Goal: Information Seeking & Learning: Learn about a topic

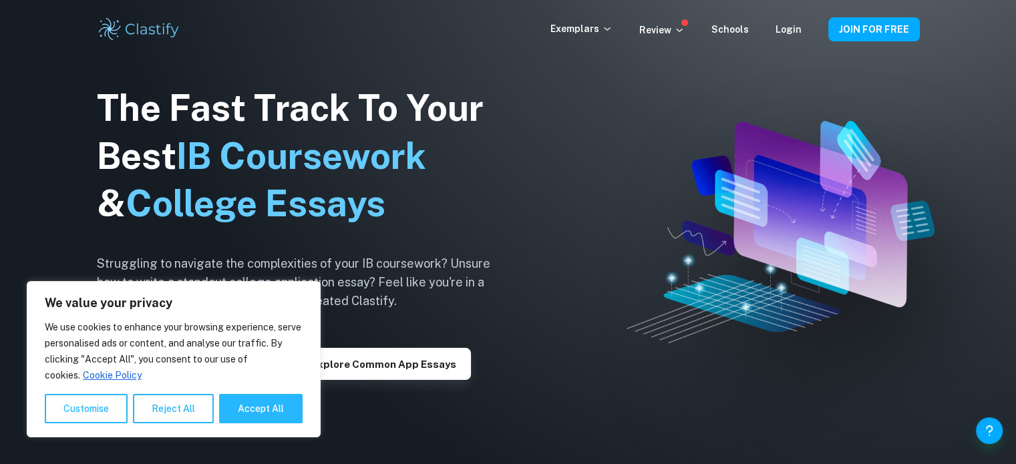
scroll to position [134, 0]
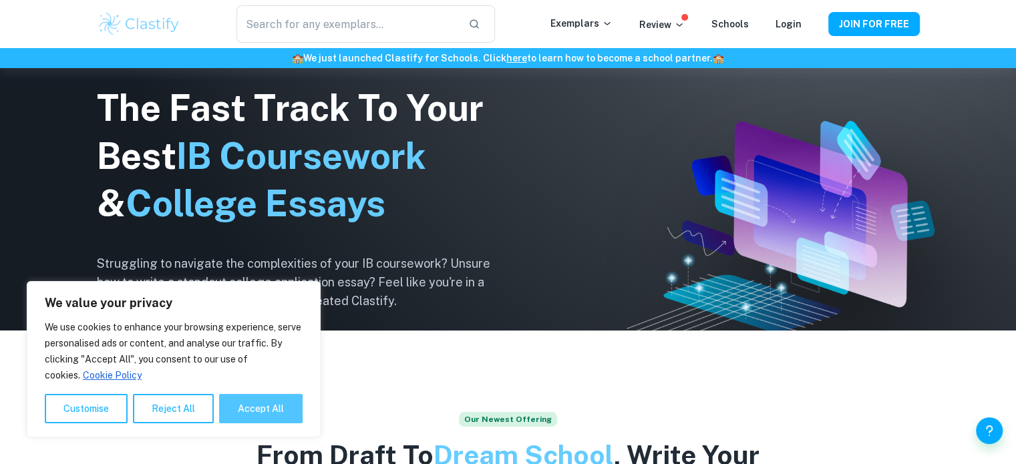
click at [245, 415] on button "Accept All" at bounding box center [261, 408] width 84 height 29
checkbox input "true"
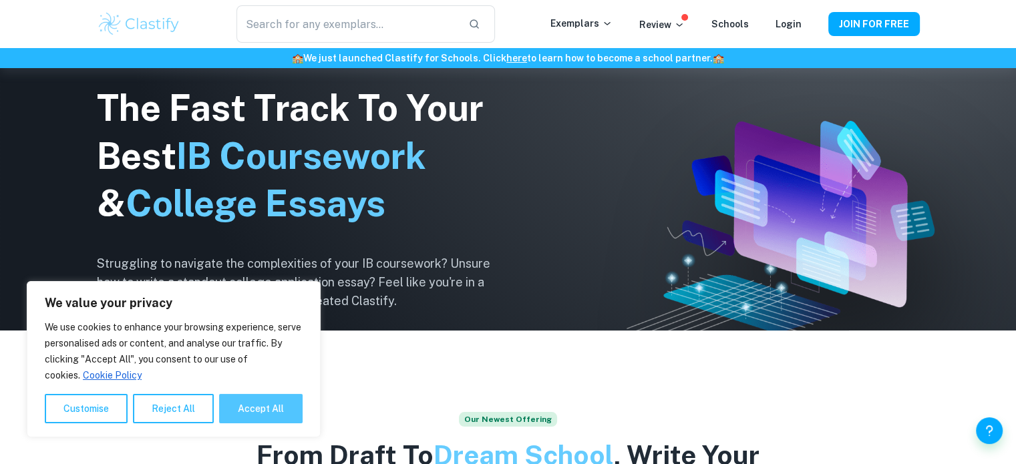
checkbox input "true"
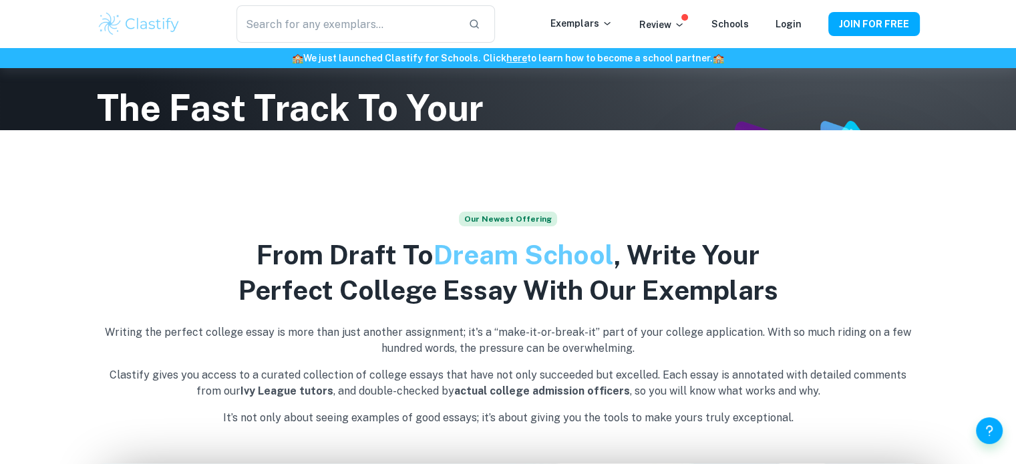
scroll to position [67, 0]
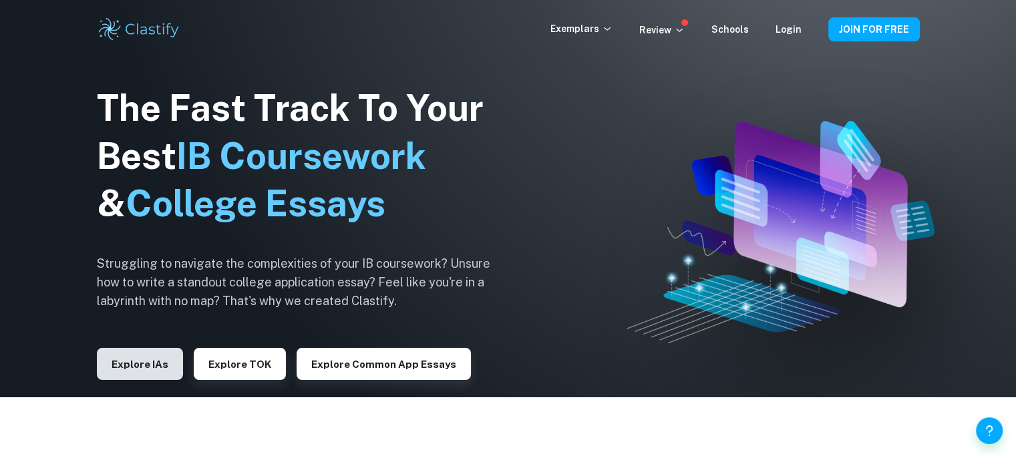
click at [152, 366] on button "Explore IAs" at bounding box center [140, 364] width 86 height 32
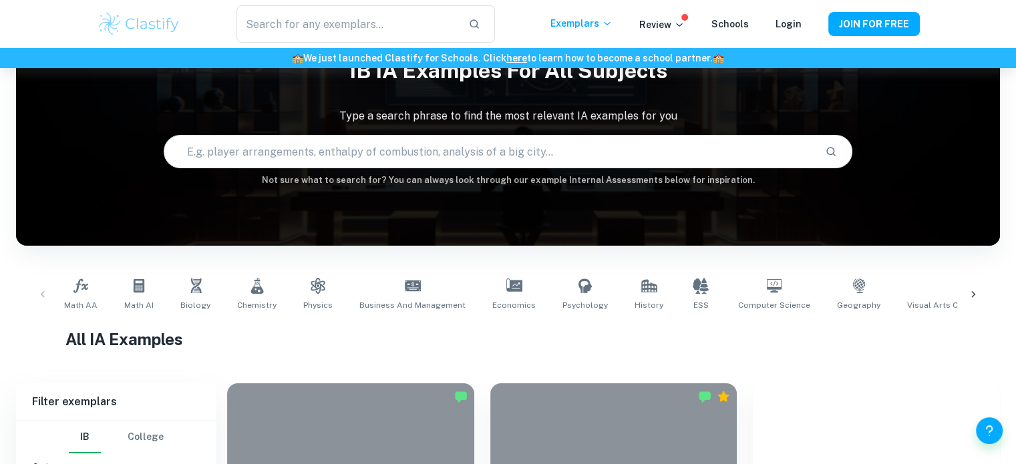
scroll to position [134, 0]
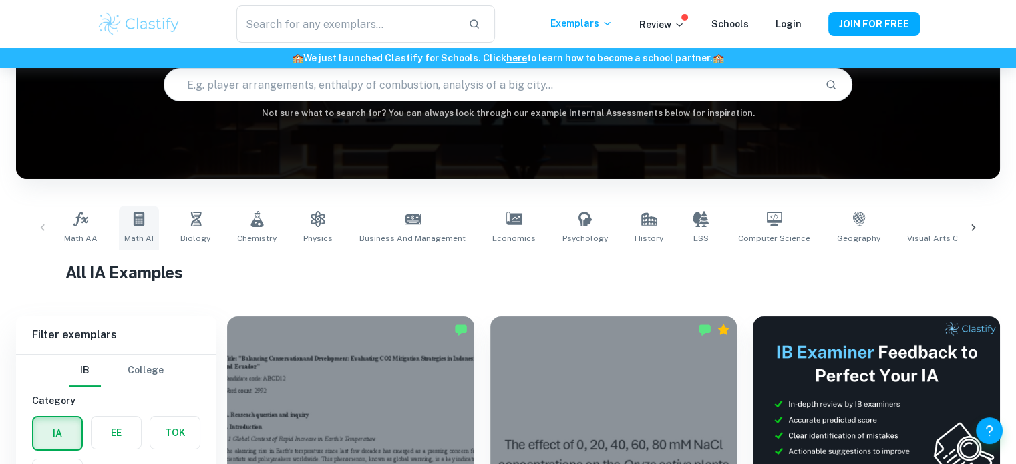
click at [130, 232] on link "Math AI" at bounding box center [139, 228] width 40 height 44
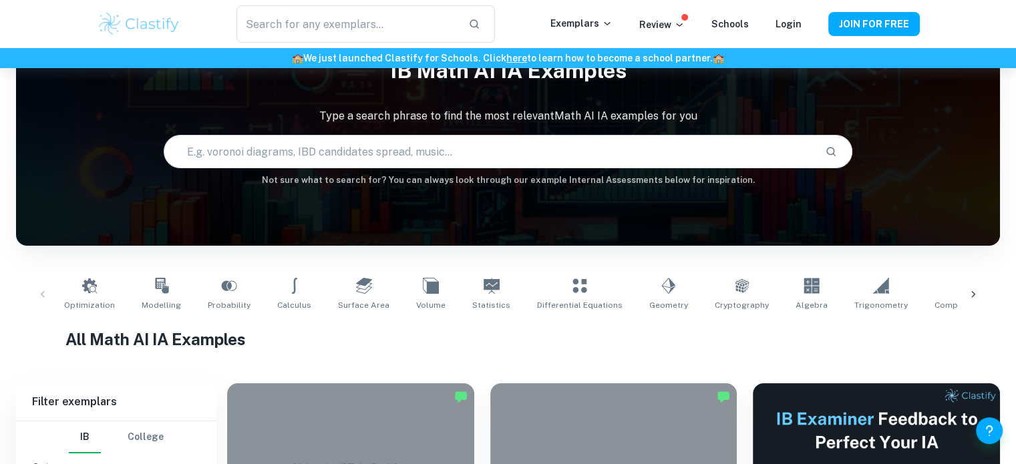
scroll to position [334, 0]
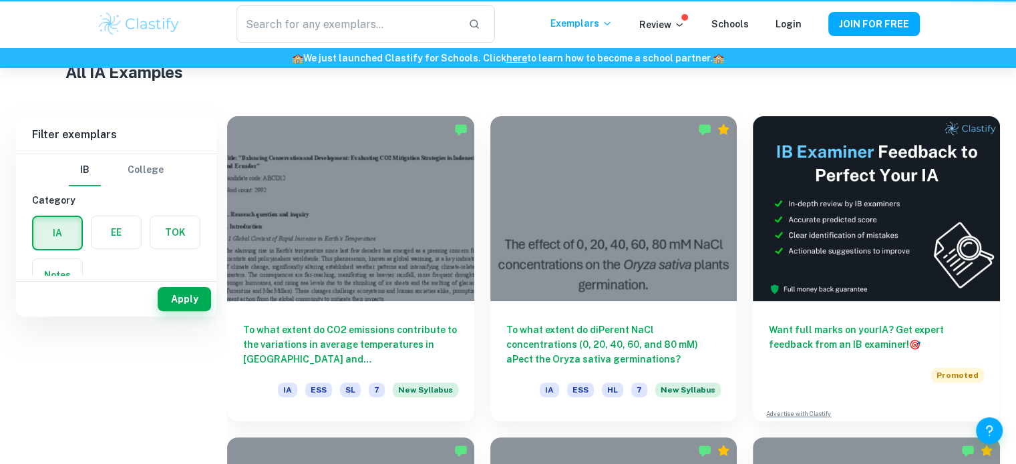
scroll to position [134, 0]
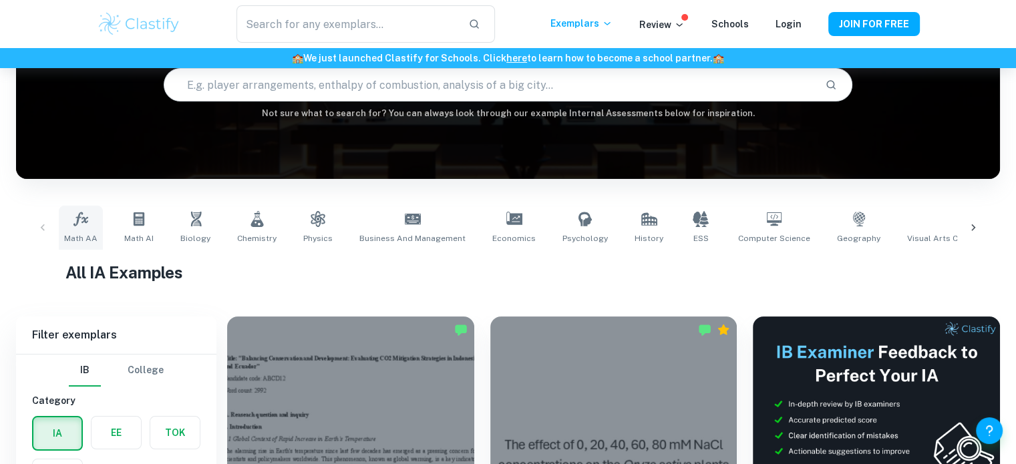
click at [89, 237] on span "Math AA" at bounding box center [80, 239] width 33 height 12
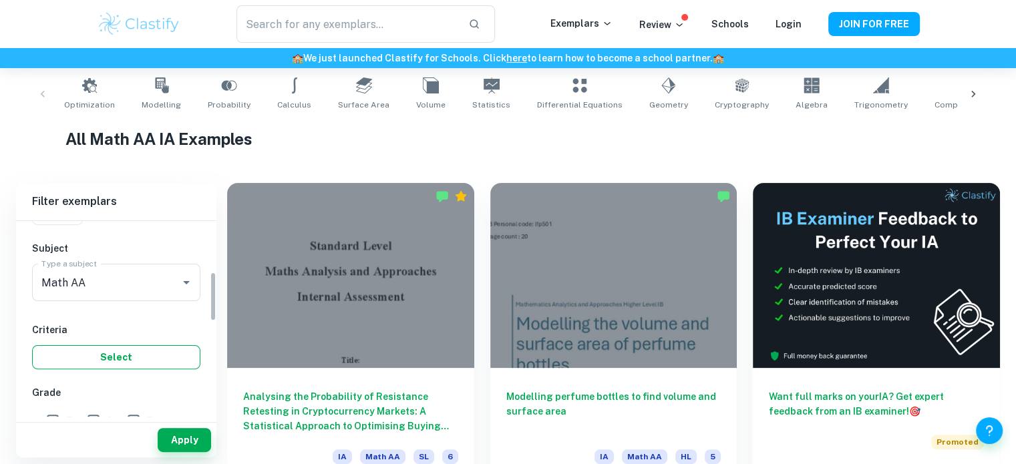
scroll to position [200, 0]
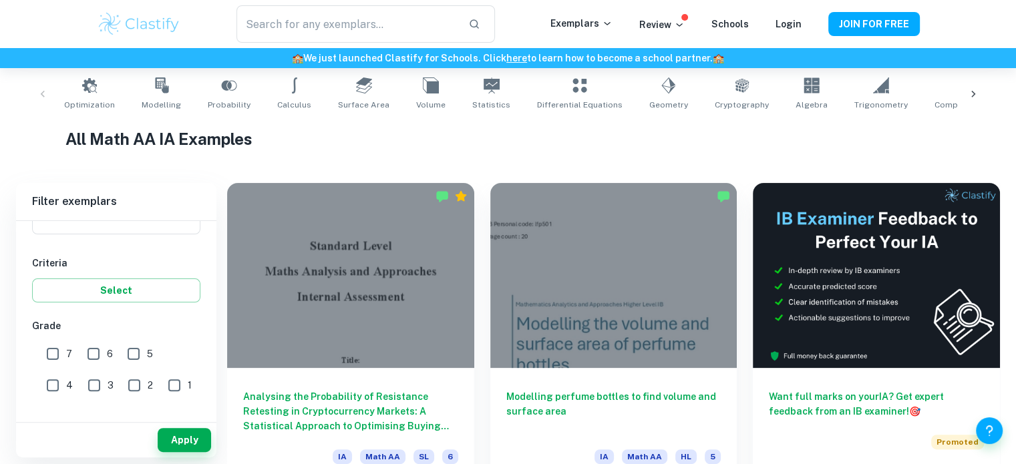
click at [59, 349] on input "7" at bounding box center [52, 354] width 27 height 27
checkbox input "true"
click at [105, 290] on button "Select" at bounding box center [116, 291] width 168 height 24
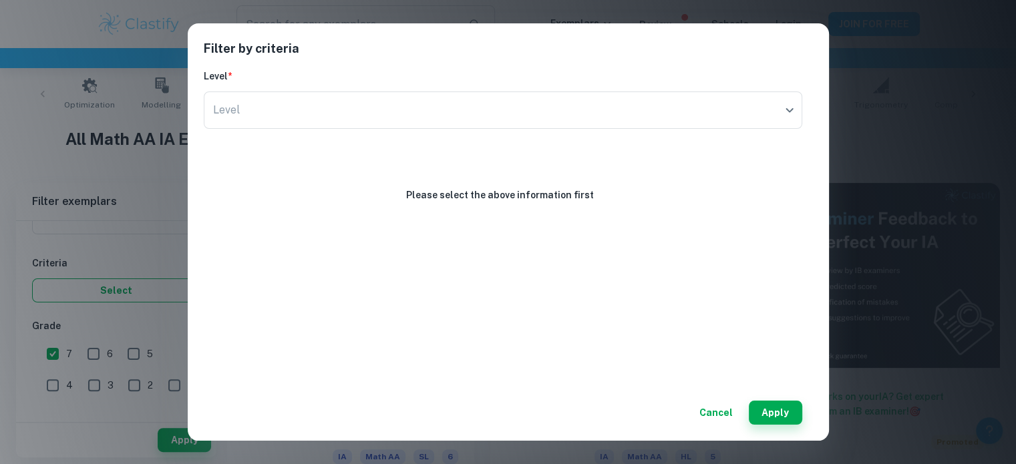
click at [105, 290] on div "Filter by criteria Level * Level ​ Level Please select the above information fi…" at bounding box center [508, 232] width 1016 height 464
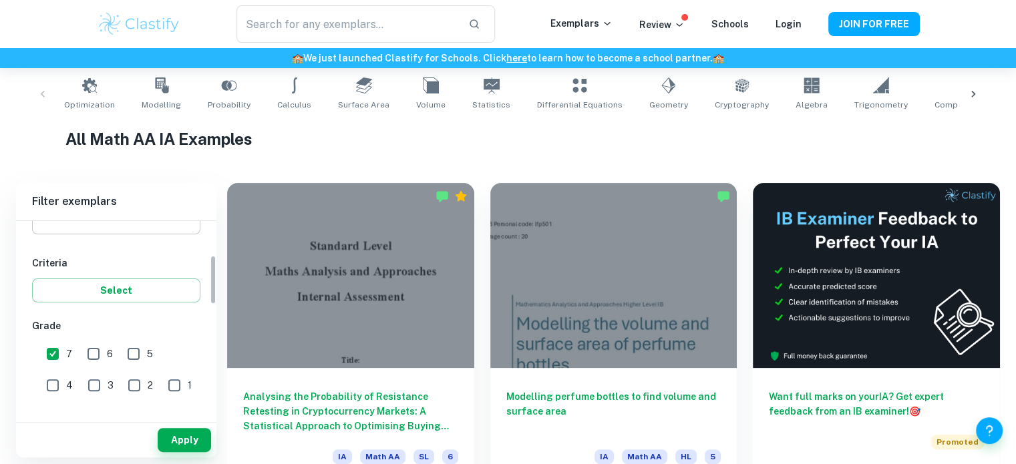
scroll to position [134, 0]
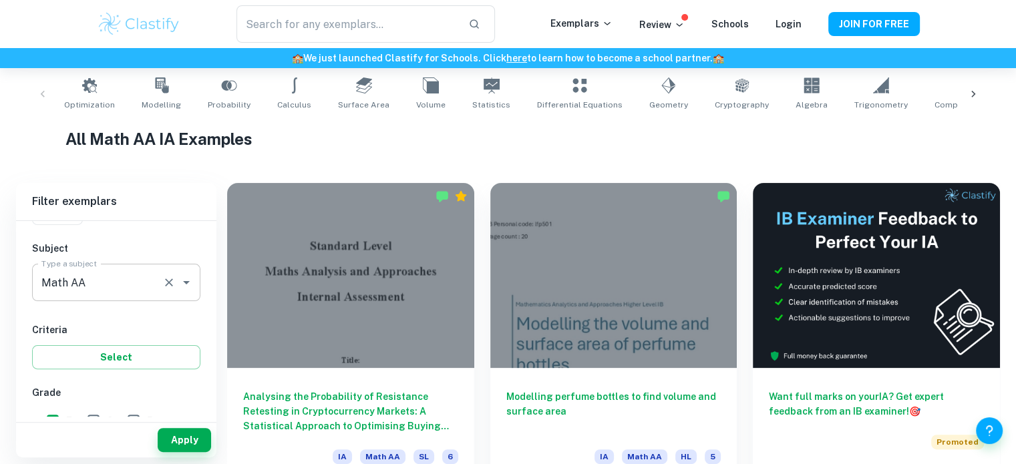
click at [106, 290] on input "Math AA" at bounding box center [97, 282] width 119 height 25
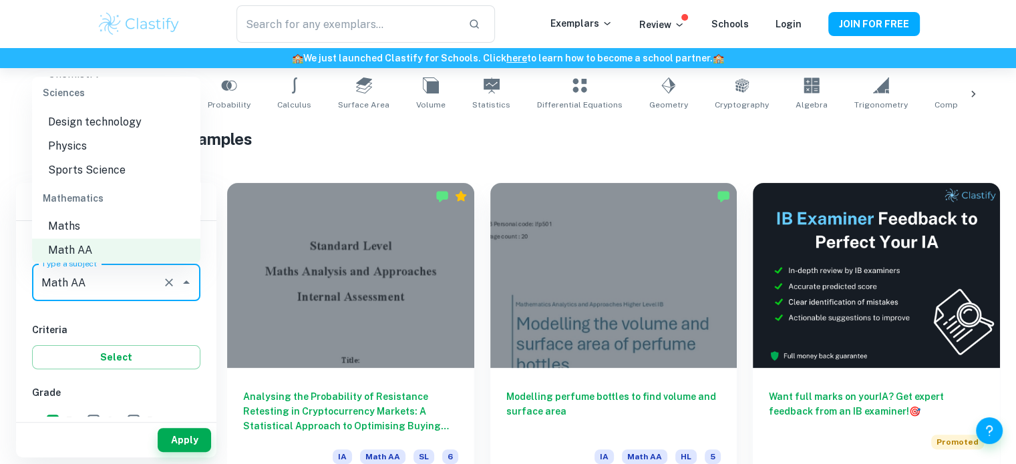
scroll to position [1795, 0]
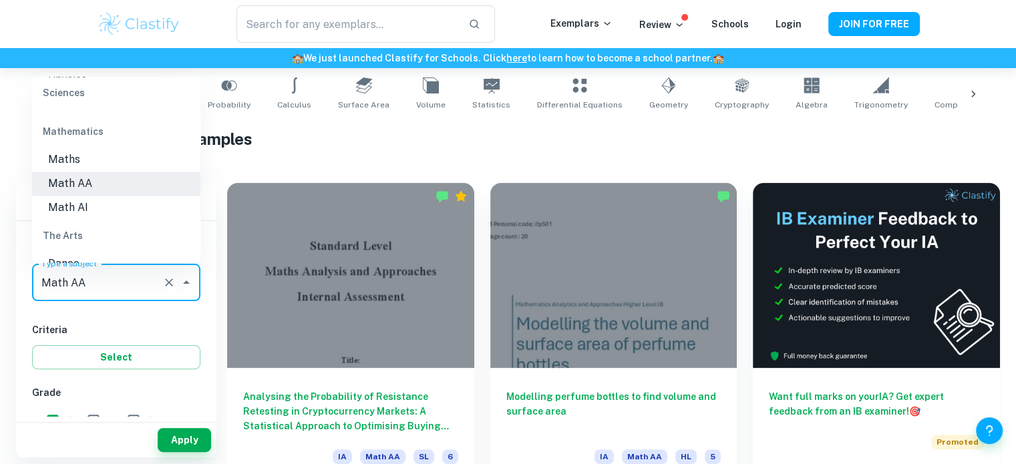
click at [102, 188] on li "Math AA" at bounding box center [116, 184] width 168 height 24
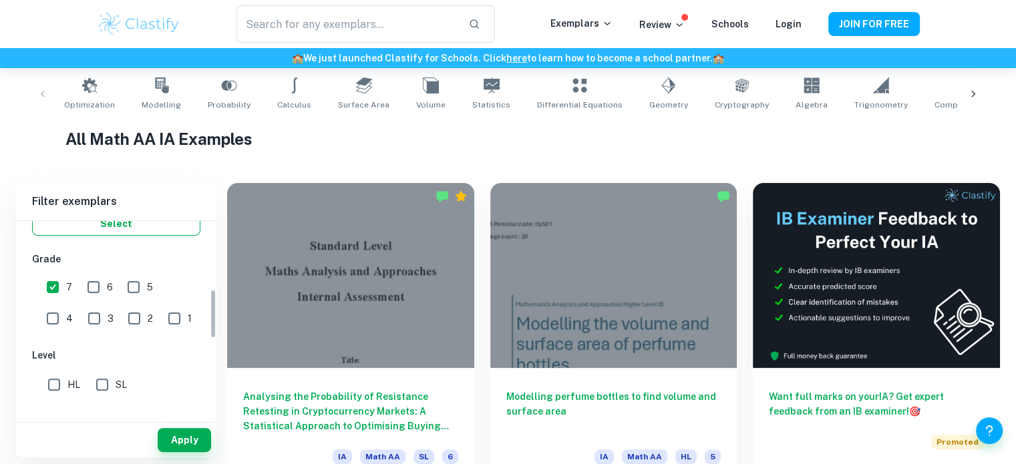
scroll to position [334, 0]
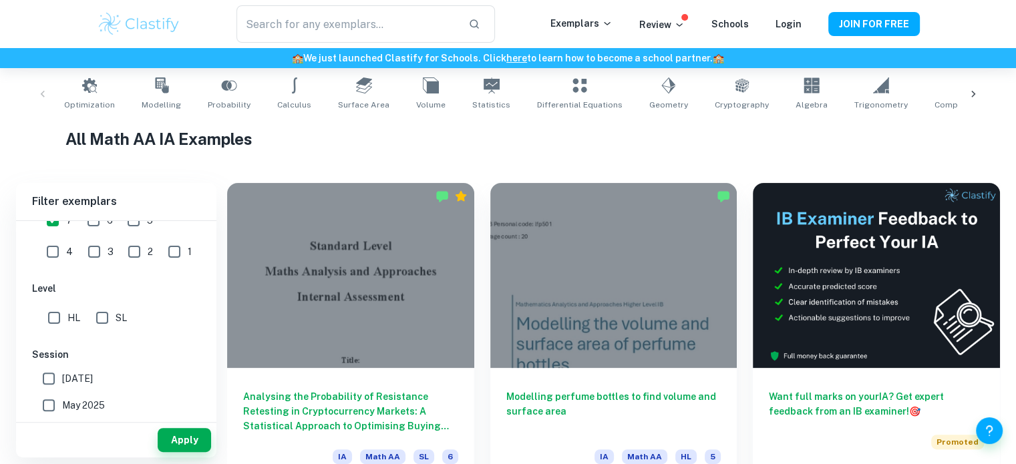
click at [67, 313] on span "HL" at bounding box center [73, 318] width 13 height 15
click at [67, 313] on input "HL" at bounding box center [54, 318] width 27 height 27
checkbox input "true"
click at [168, 440] on button "Apply" at bounding box center [184, 440] width 53 height 24
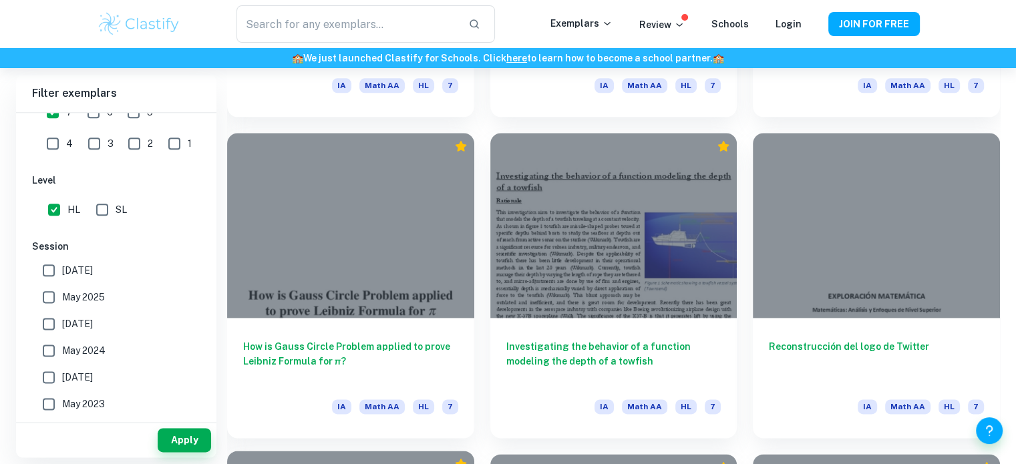
scroll to position [1938, 0]
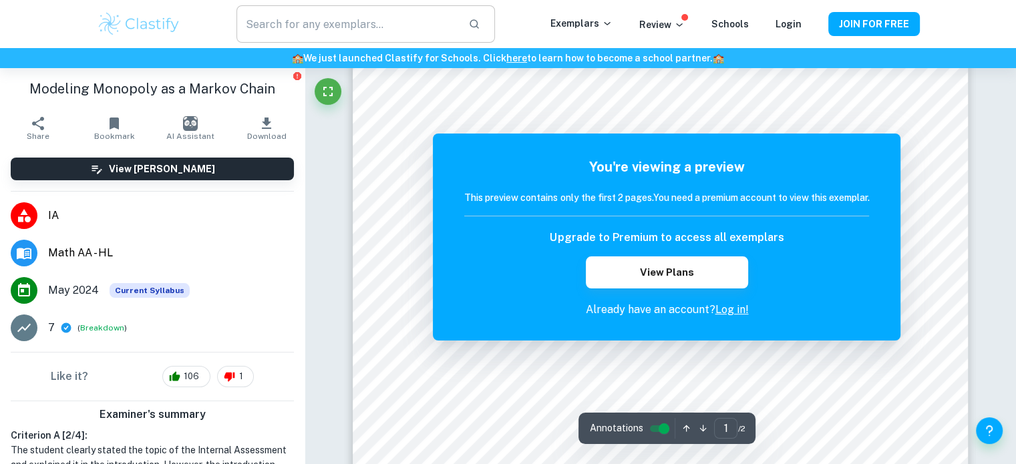
scroll to position [334, 0]
